Goal: Task Accomplishment & Management: Complete application form

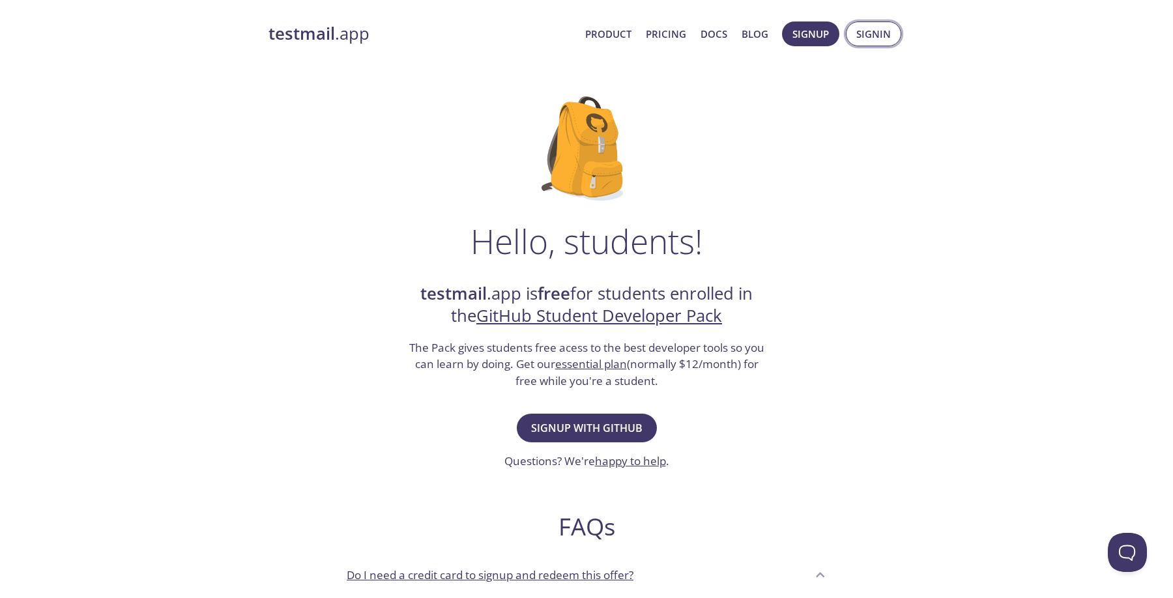
click at [873, 42] on span "Signin" at bounding box center [873, 33] width 35 height 17
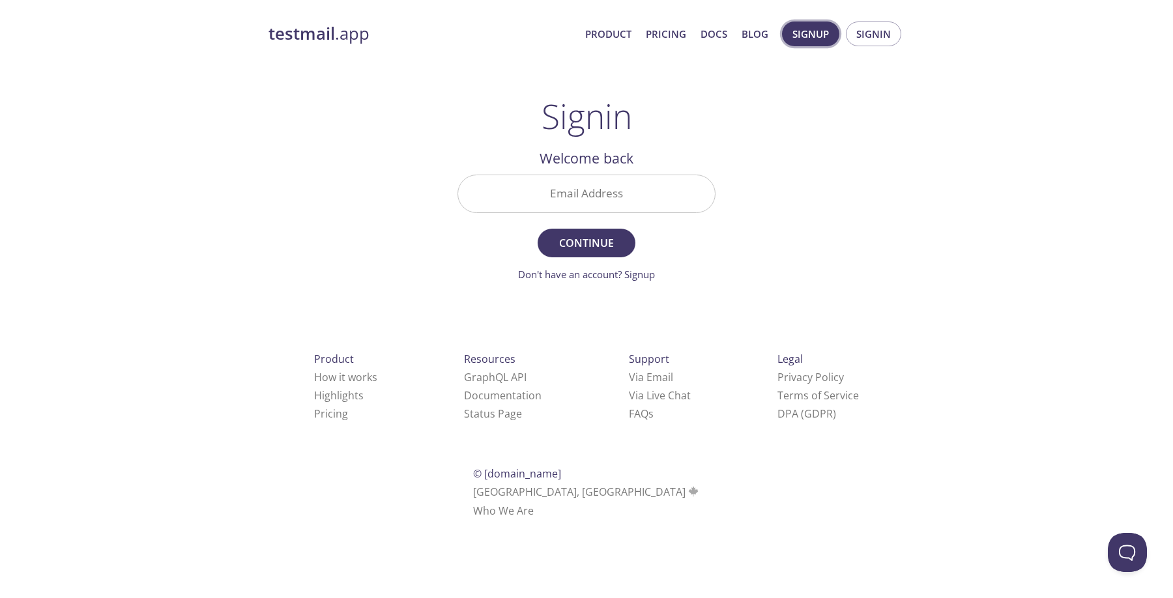
click at [817, 31] on span "Signup" at bounding box center [810, 33] width 36 height 17
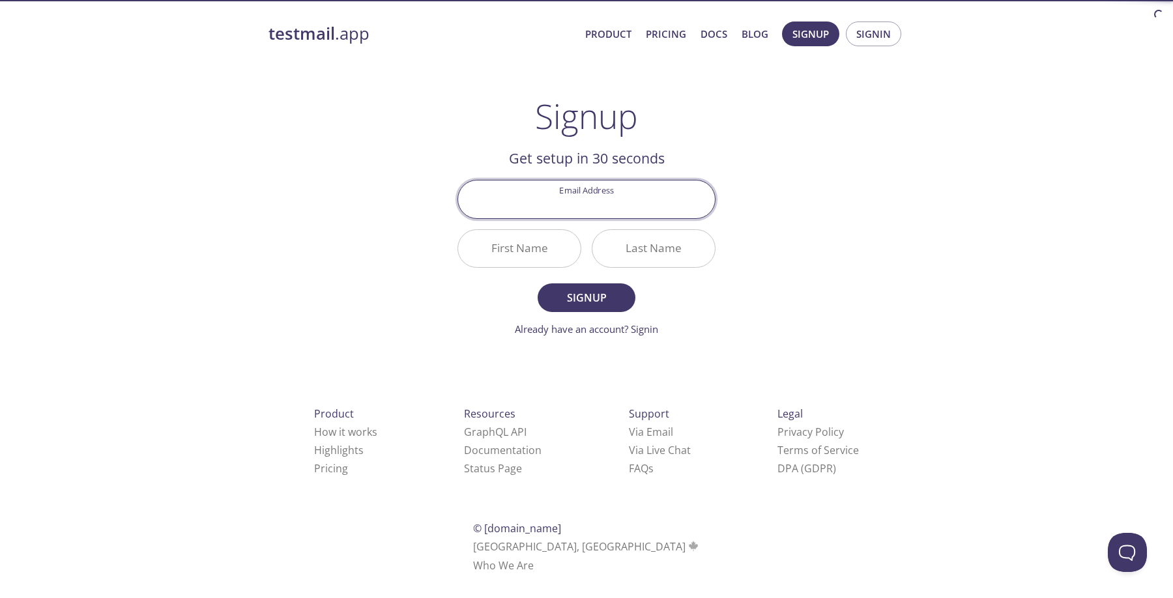
click at [414, 184] on div "testmail .app Product Pricing Docs Blog Signup Signin Signup Get setup in 30 se…" at bounding box center [586, 312] width 667 height 598
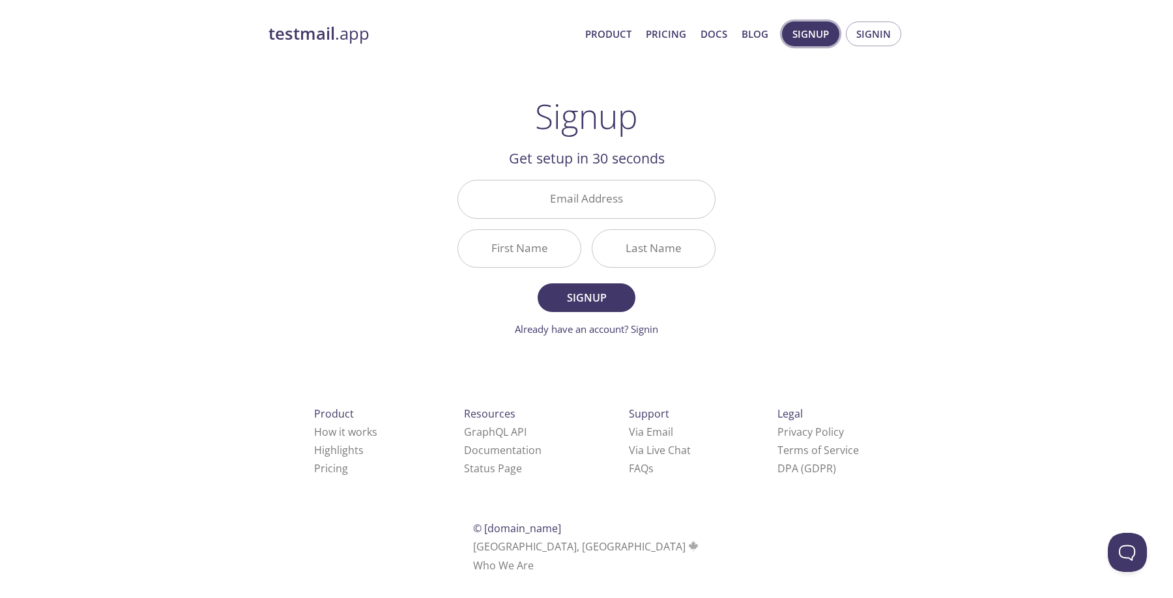
click at [794, 36] on span "Signup" at bounding box center [810, 33] width 36 height 17
click at [301, 43] on strong "testmail" at bounding box center [301, 33] width 66 height 23
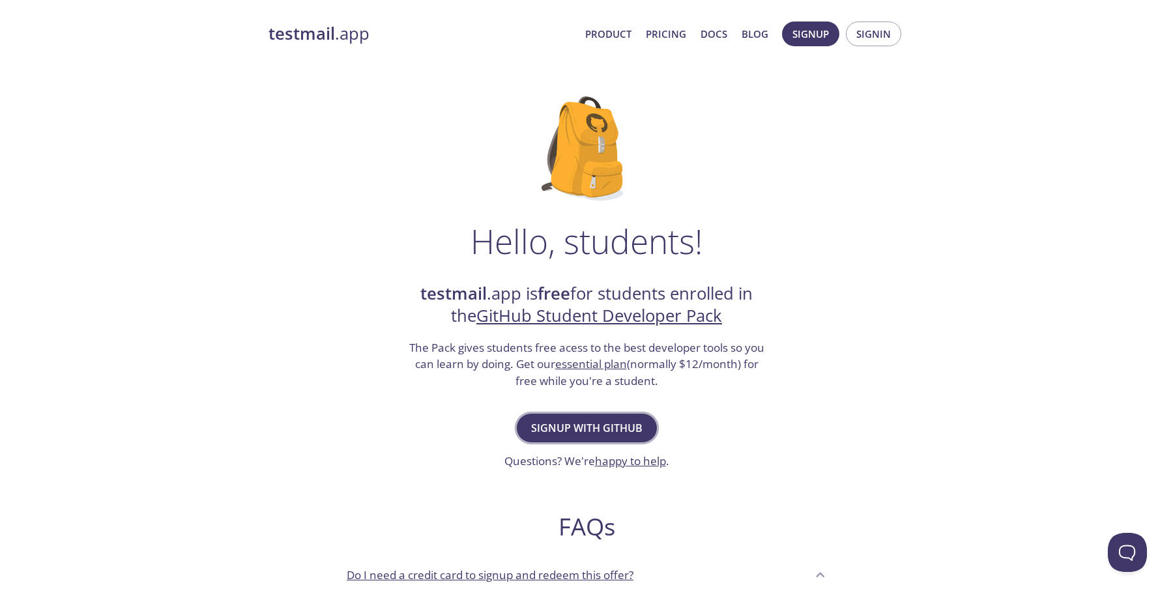
click at [564, 435] on span "Signup with GitHub" at bounding box center [586, 428] width 111 height 18
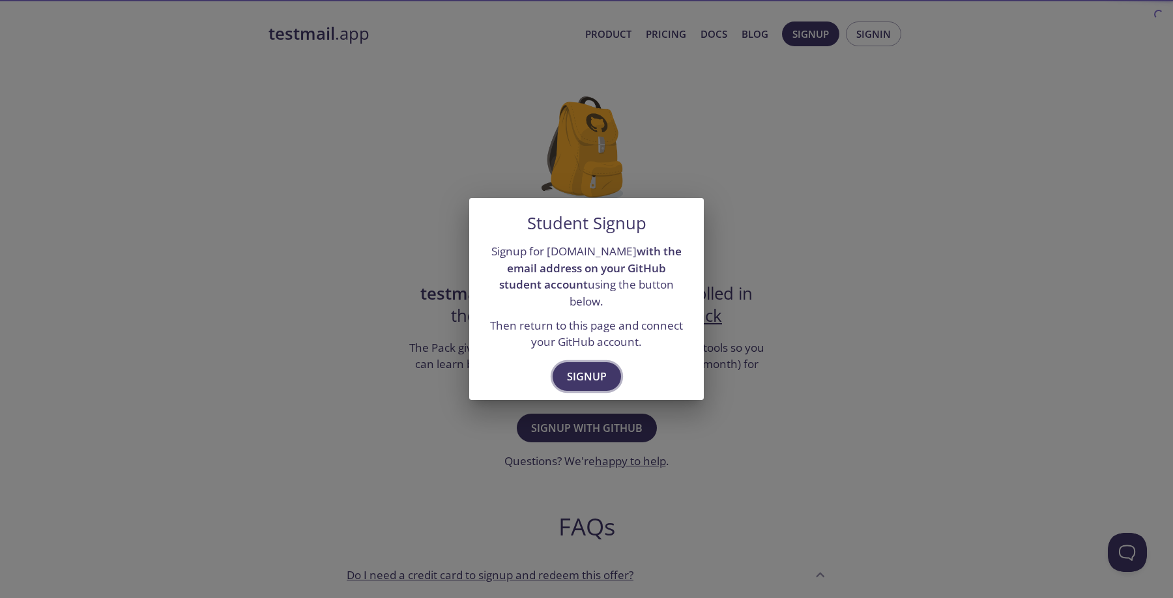
click at [588, 377] on button "Signup" at bounding box center [587, 376] width 68 height 29
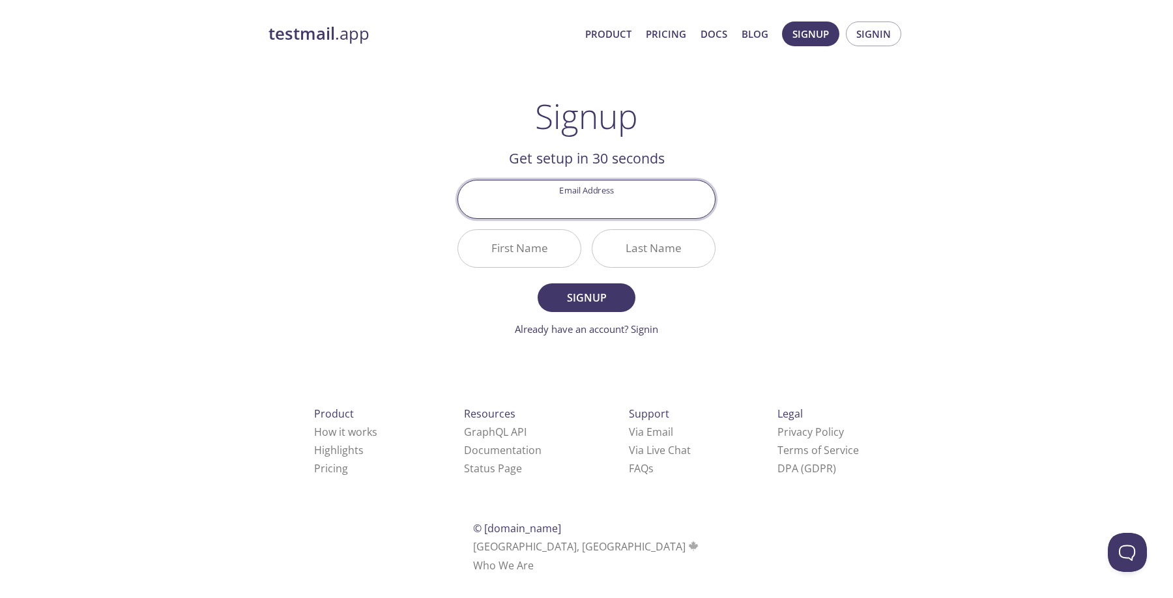
click at [588, 203] on input "Email Address" at bounding box center [586, 198] width 257 height 37
click at [585, 203] on input "Email Address" at bounding box center [586, 198] width 257 height 37
type input "[EMAIL_ADDRESS][DOMAIN_NAME]"
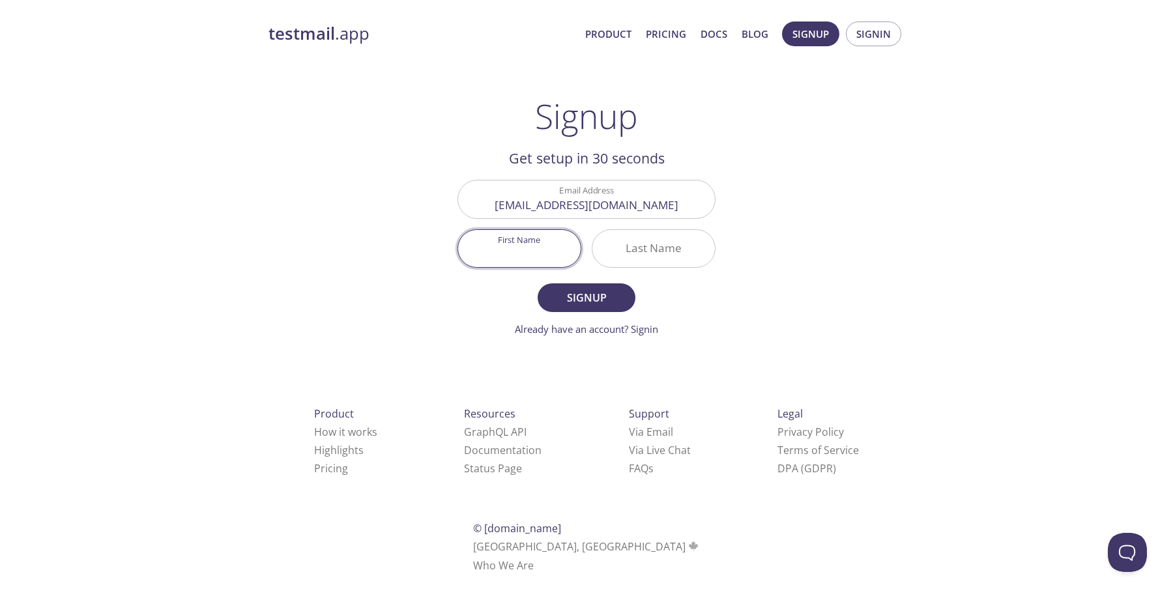
click at [536, 250] on input "First Name" at bounding box center [519, 248] width 123 height 37
type input "Jesel"
type input "Cura"
click at [580, 294] on span "Signup" at bounding box center [586, 298] width 69 height 18
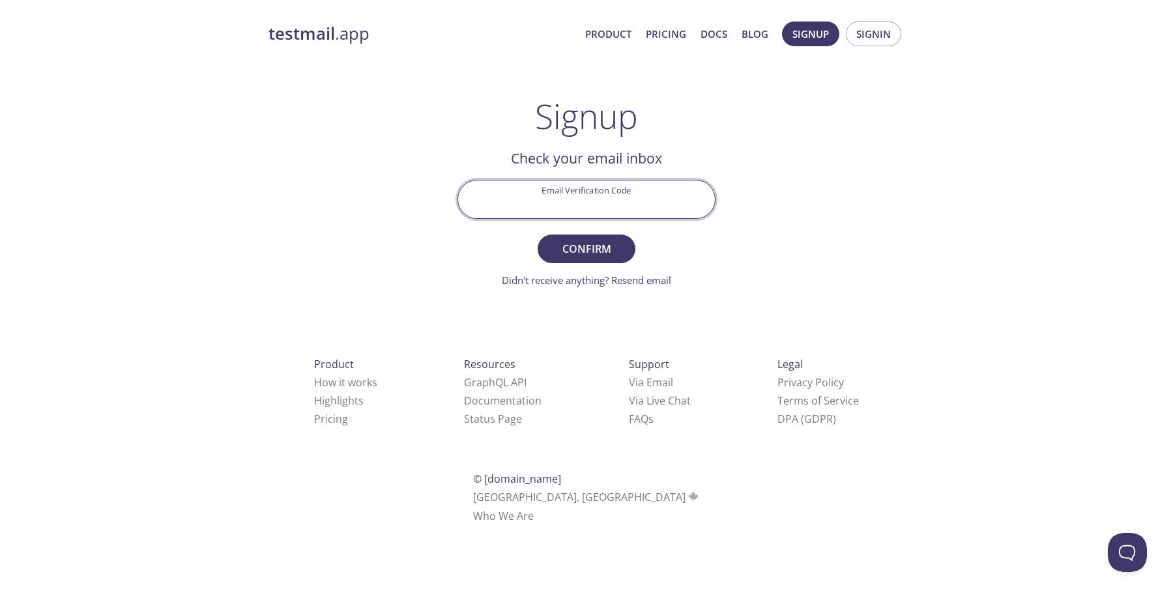
click at [566, 203] on input "Email Verification Code" at bounding box center [586, 198] width 257 height 37
paste input "RWXTFYM"
type input "RWXTFYM"
click at [594, 244] on span "Confirm" at bounding box center [586, 249] width 69 height 18
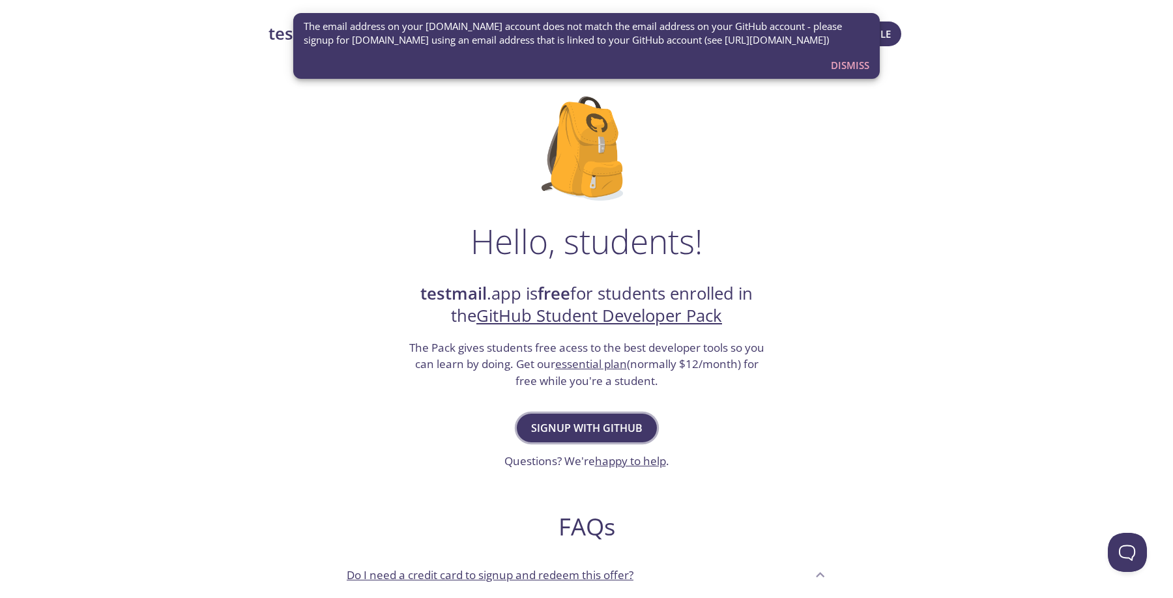
click at [598, 422] on span "Signup with GitHub" at bounding box center [586, 428] width 111 height 18
click at [843, 66] on span "Dismiss" at bounding box center [850, 65] width 38 height 17
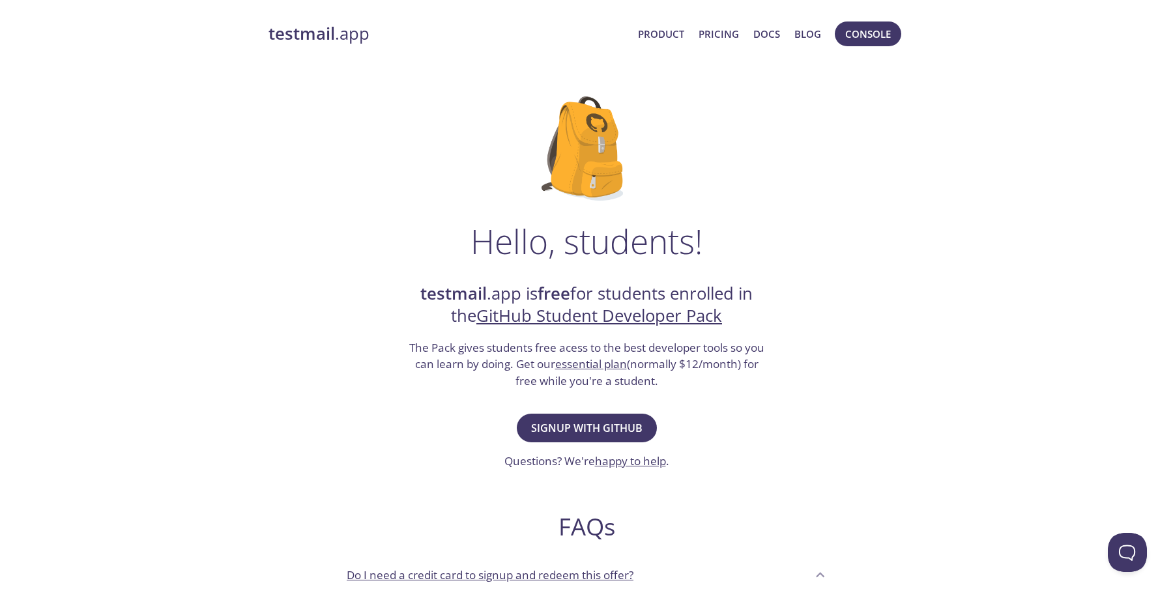
click at [315, 29] on strong "testmail" at bounding box center [301, 33] width 66 height 23
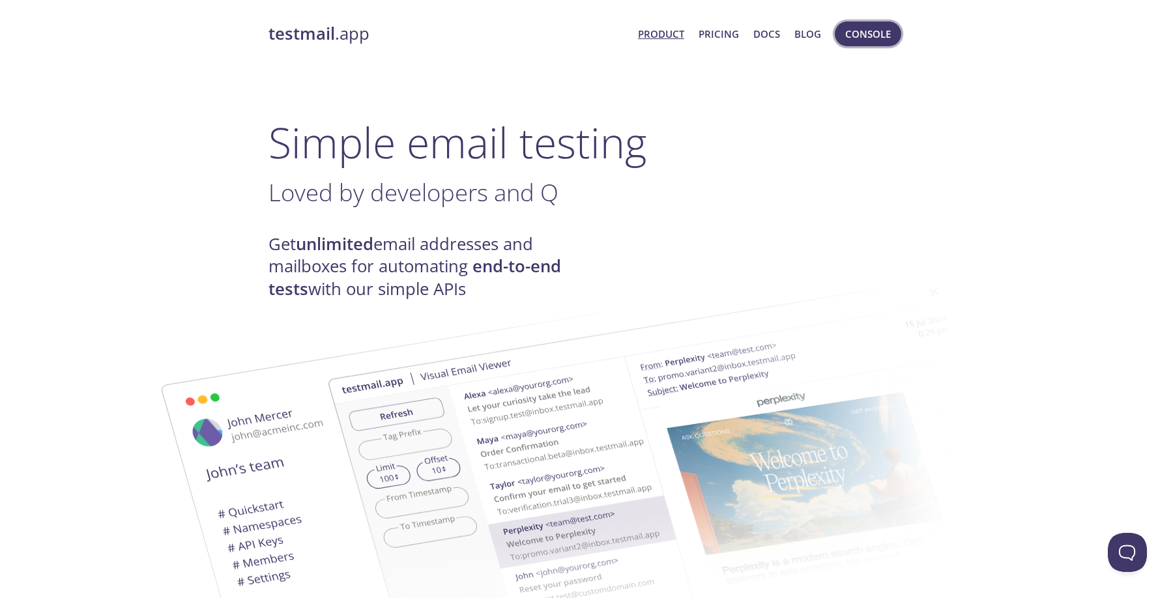
click at [858, 35] on span "Console" at bounding box center [868, 33] width 46 height 17
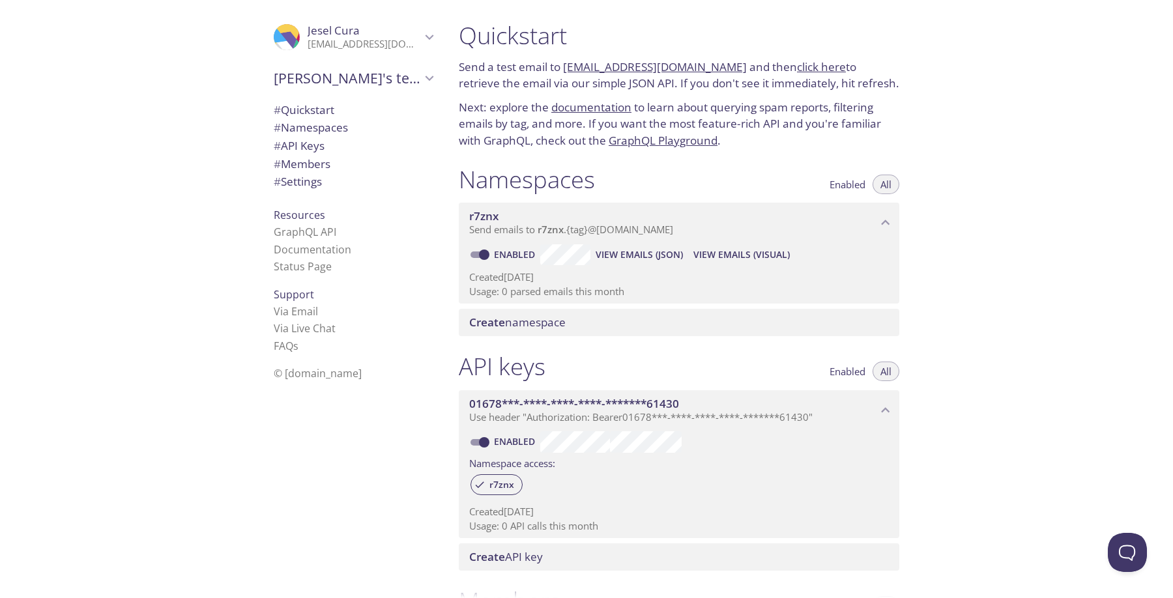
click at [427, 30] on icon "Jesel Cura" at bounding box center [429, 37] width 17 height 17
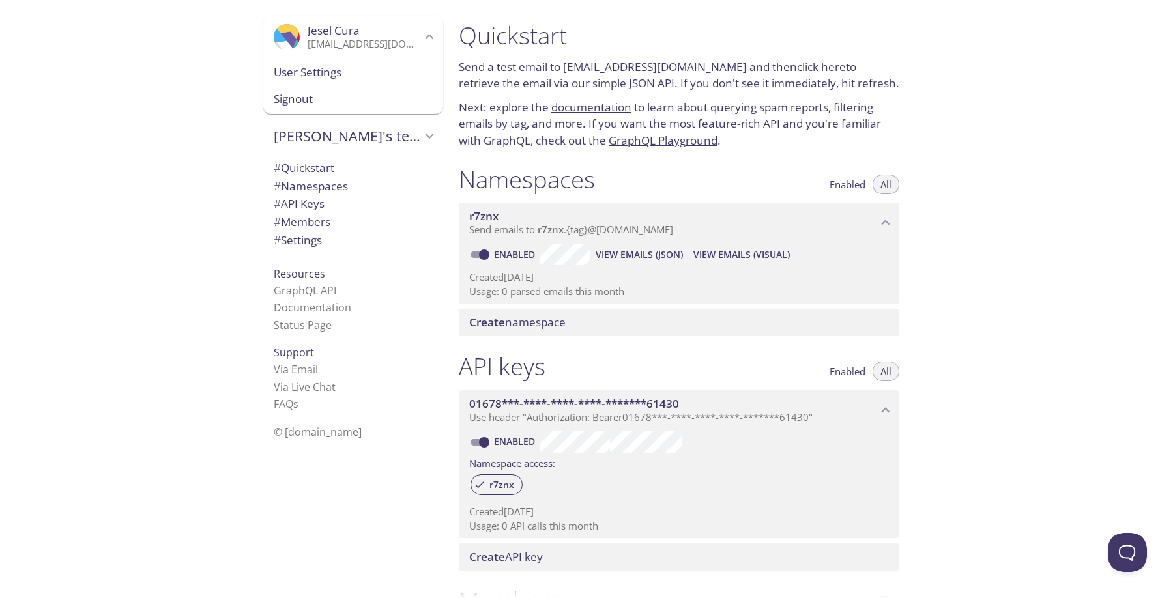
click at [333, 102] on span "Signout" at bounding box center [353, 99] width 159 height 17
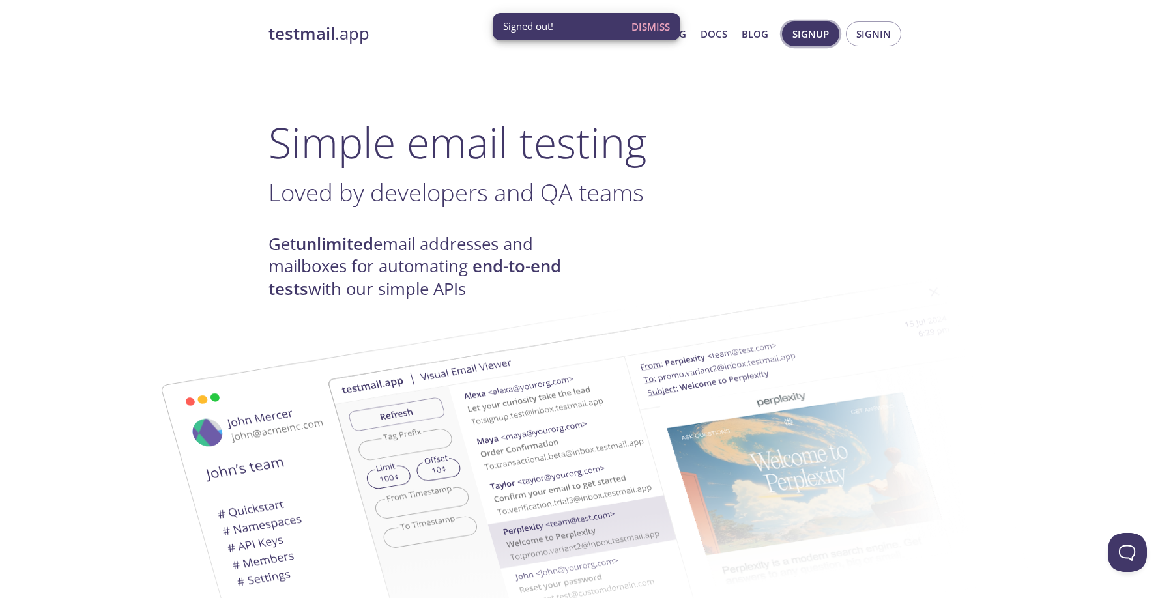
click at [809, 23] on button "Signup" at bounding box center [810, 34] width 57 height 25
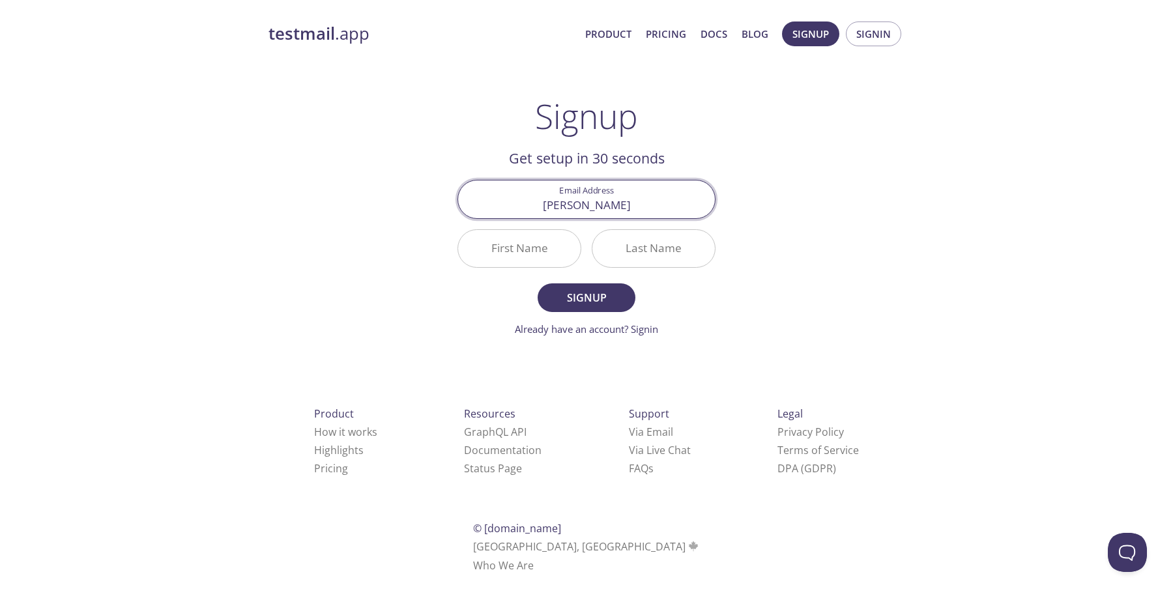
type input "[PERSON_NAME][EMAIL_ADDRESS][DOMAIN_NAME]"
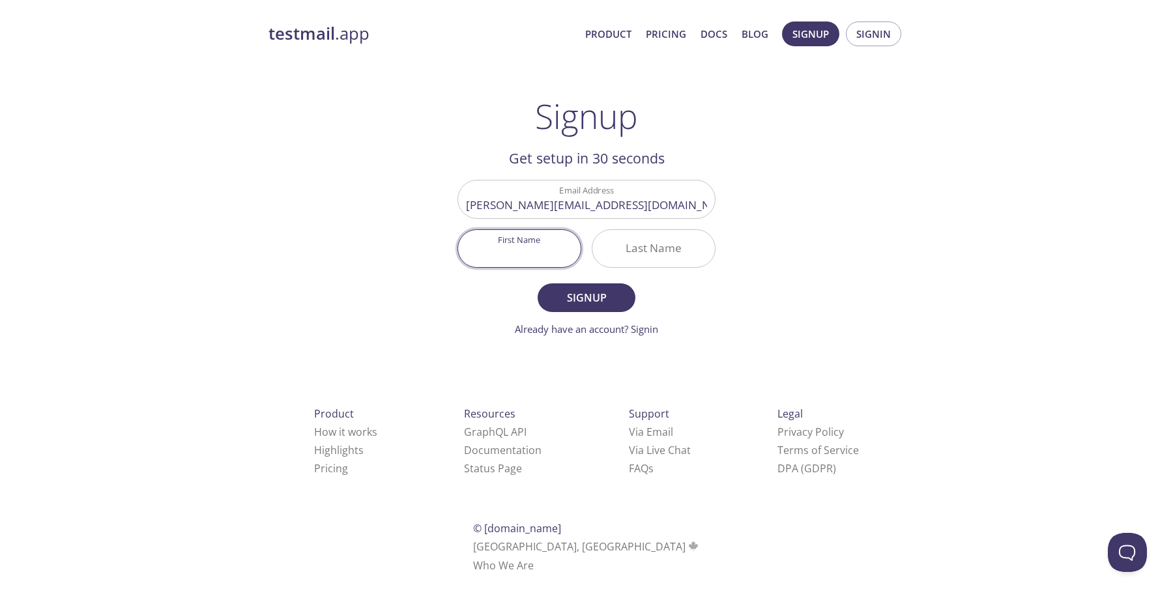
click at [534, 252] on input "First Name" at bounding box center [519, 248] width 123 height 37
type input "Jesel"
type input "Cura"
click at [538, 283] on button "Signup" at bounding box center [587, 297] width 98 height 29
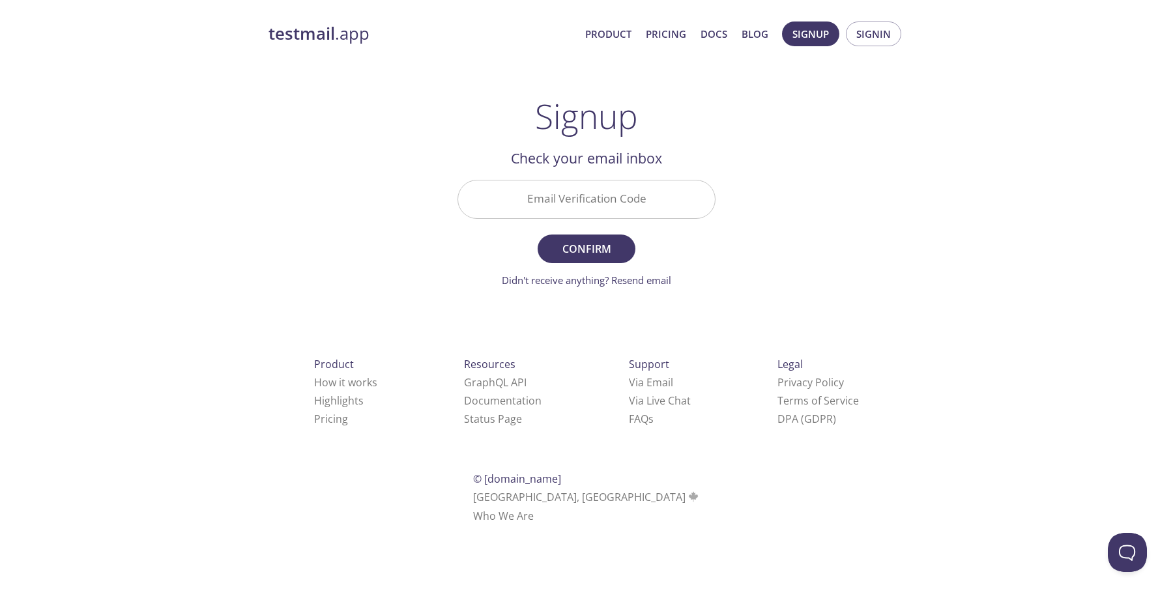
click at [540, 204] on input "Email Verification Code" at bounding box center [586, 198] width 257 height 37
click at [551, 193] on input "Email Verification Code" at bounding box center [586, 198] width 257 height 37
click at [506, 198] on input "Email Verification Code" at bounding box center [586, 198] width 257 height 37
click at [533, 184] on input "Email Verification Code" at bounding box center [586, 198] width 257 height 37
click at [554, 201] on input "Email Verification Code" at bounding box center [586, 198] width 257 height 37
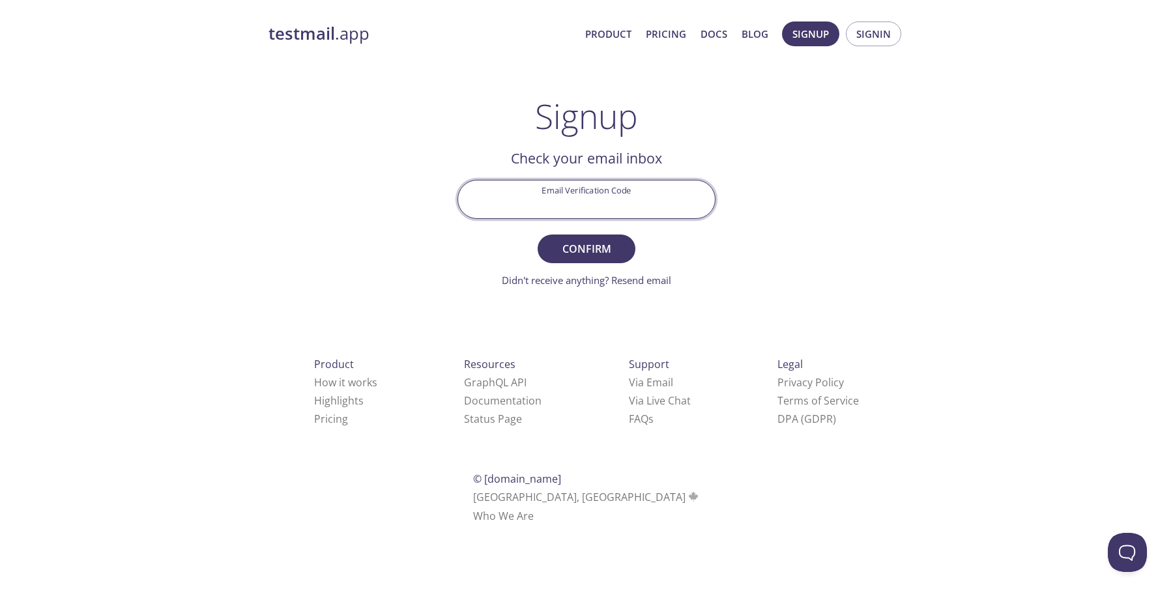
click at [554, 201] on input "Email Verification Code" at bounding box center [586, 198] width 257 height 37
click at [602, 167] on h2 "Check your email inbox" at bounding box center [586, 158] width 258 height 22
click at [642, 284] on link "Didn't receive anything? Resend email" at bounding box center [586, 280] width 169 height 13
click at [532, 188] on input "Email Verification Code" at bounding box center [586, 198] width 257 height 37
click at [530, 205] on input "Email Verification Code" at bounding box center [586, 198] width 257 height 37
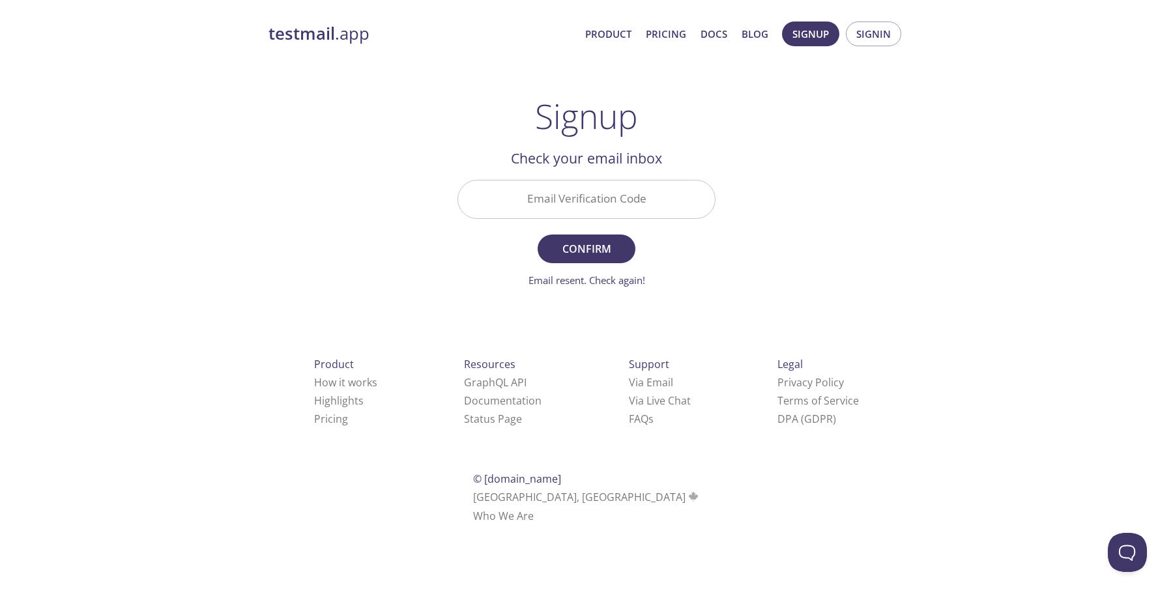
click at [810, 91] on div "testmail .app Product Pricing Docs Blog Signup Signin Signup Get setup in 30 se…" at bounding box center [586, 287] width 667 height 549
click at [540, 184] on input "Email Verification Code" at bounding box center [586, 198] width 257 height 37
